Goal: Task Accomplishment & Management: Manage account settings

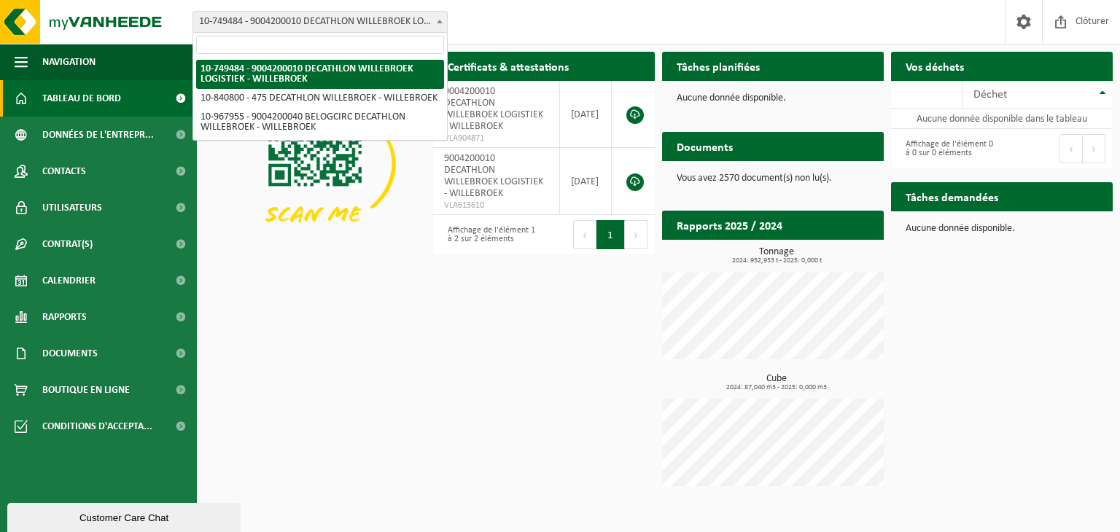
click at [295, 17] on span "10-749484 - 9004200010 DECATHLON WILLEBROEK LOGISTIEK - WILLEBROEK" at bounding box center [320, 22] width 254 height 20
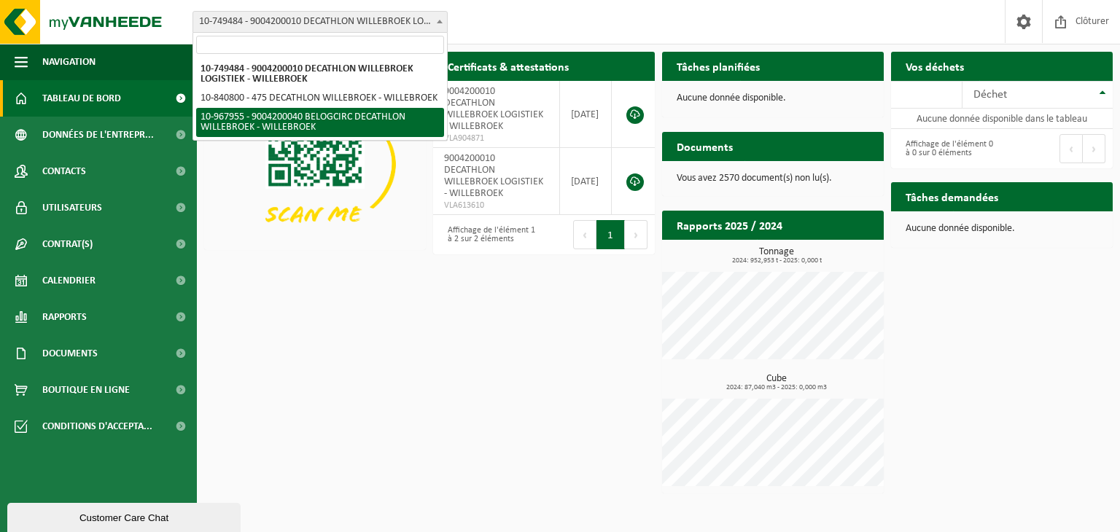
select select "154029"
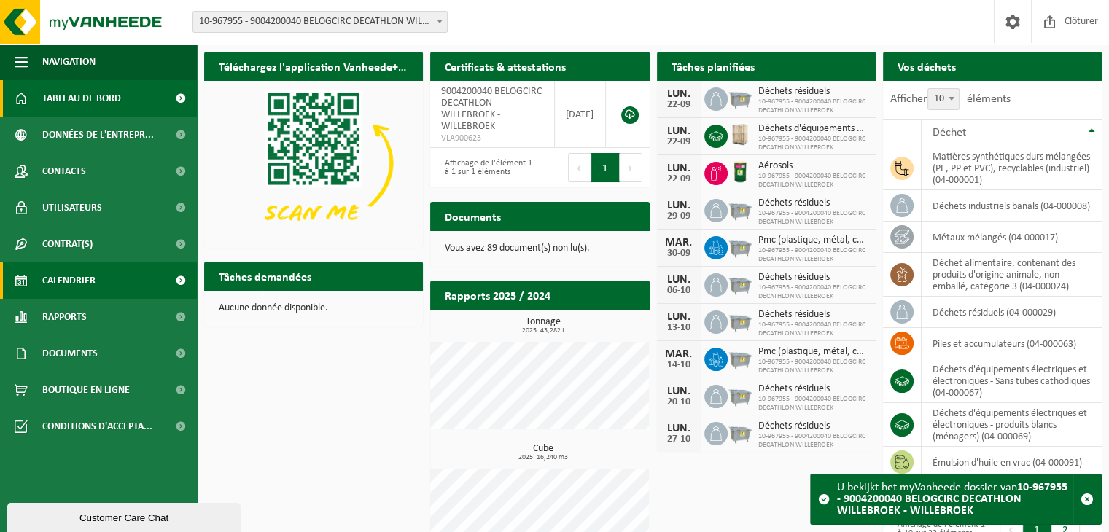
click at [69, 287] on span "Calendrier" at bounding box center [68, 281] width 53 height 36
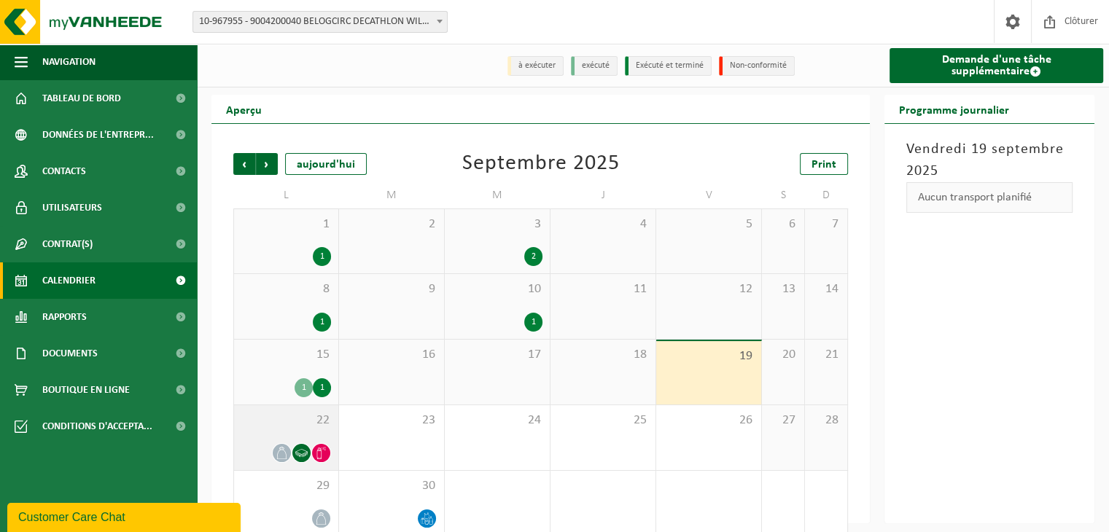
click at [298, 430] on div "22" at bounding box center [286, 438] width 104 height 65
